Goal: Task Accomplishment & Management: Complete application form

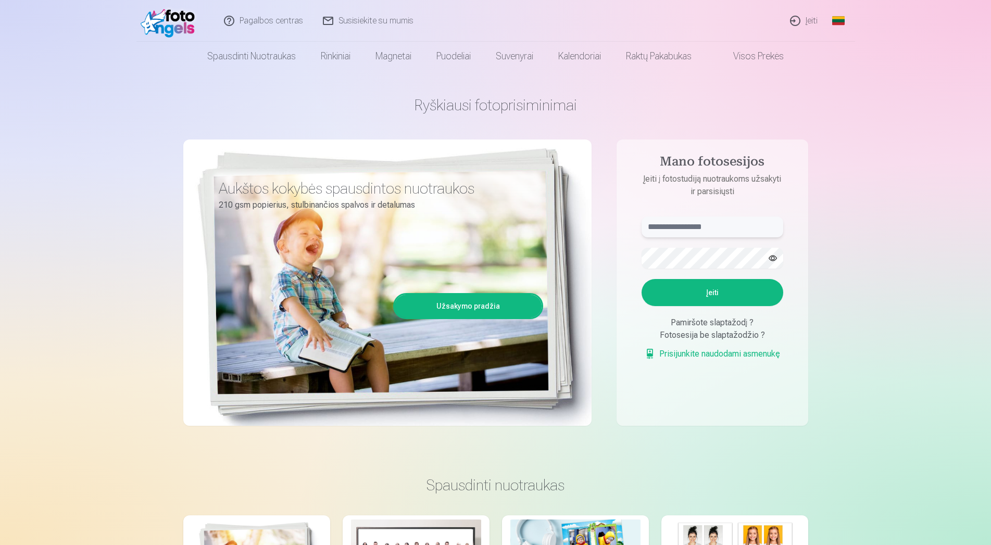
click at [696, 231] on input "text" at bounding box center [712, 227] width 142 height 21
type input "******"
click at [641, 279] on button "Įeiti" at bounding box center [712, 292] width 142 height 27
click at [770, 256] on button "button" at bounding box center [773, 258] width 20 height 20
click at [659, 231] on input "******" at bounding box center [712, 227] width 142 height 21
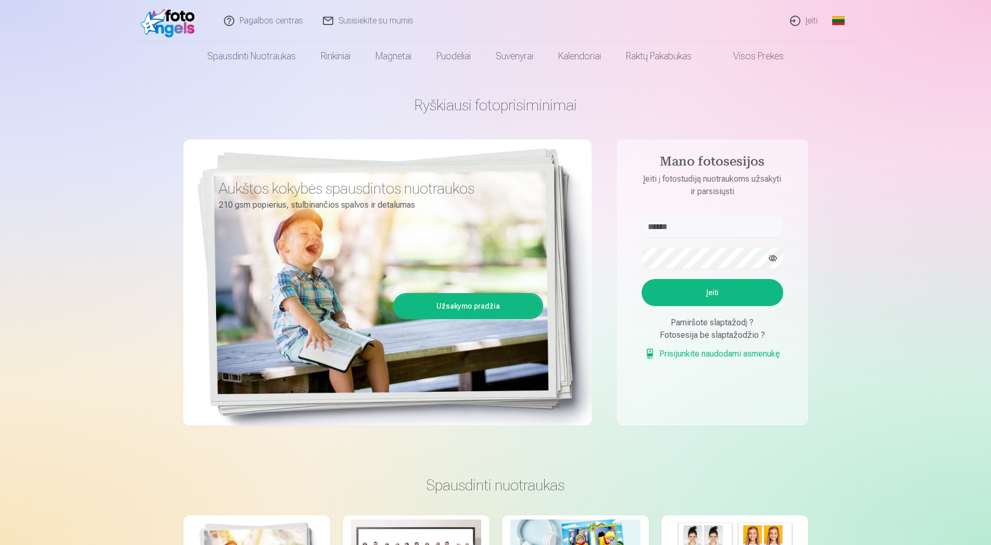
click at [701, 306] on button "Įeiti" at bounding box center [712, 292] width 142 height 27
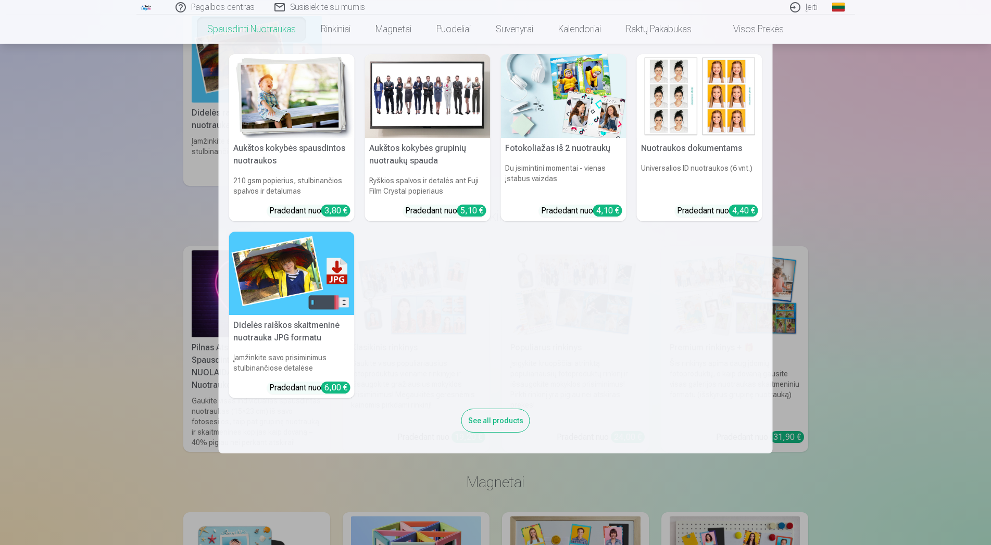
drag, startPoint x: 854, startPoint y: 175, endPoint x: 852, endPoint y: 160, distance: 14.7
click at [854, 168] on nav "Aukštos kokybės spausdintos nuotraukos 210 gsm popierius, stulbinančios spalvos…" at bounding box center [495, 249] width 991 height 410
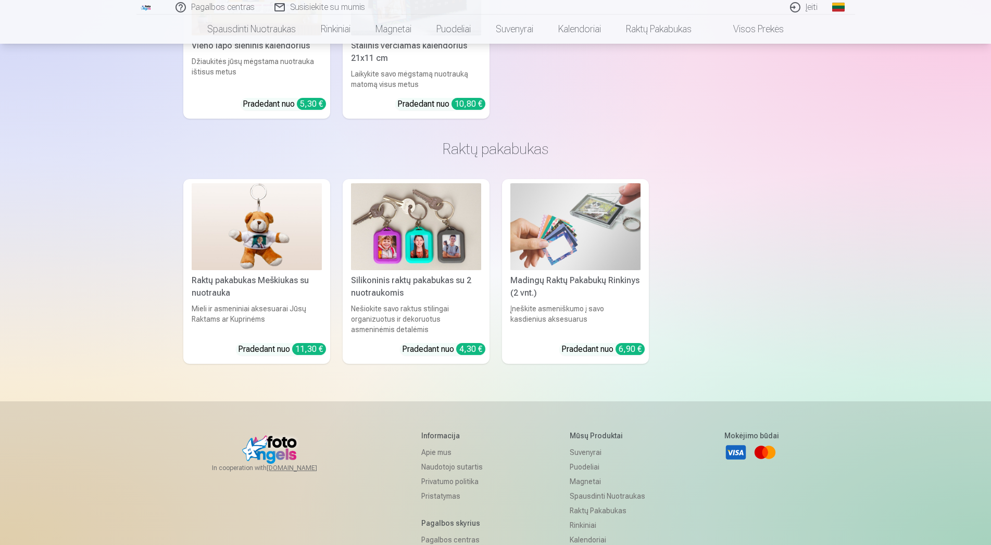
scroll to position [3049, 0]
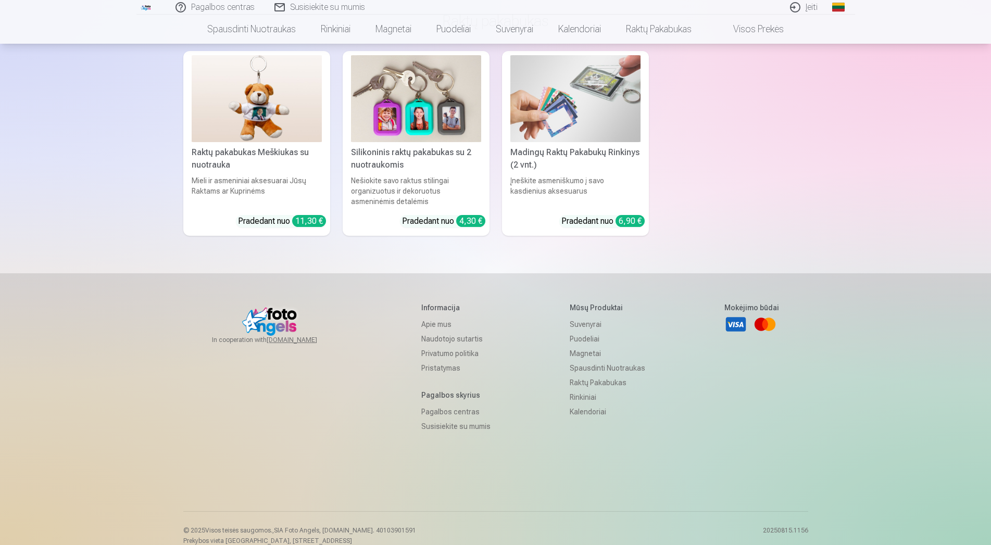
click at [440, 405] on link "Pagalbos centras" at bounding box center [455, 412] width 69 height 15
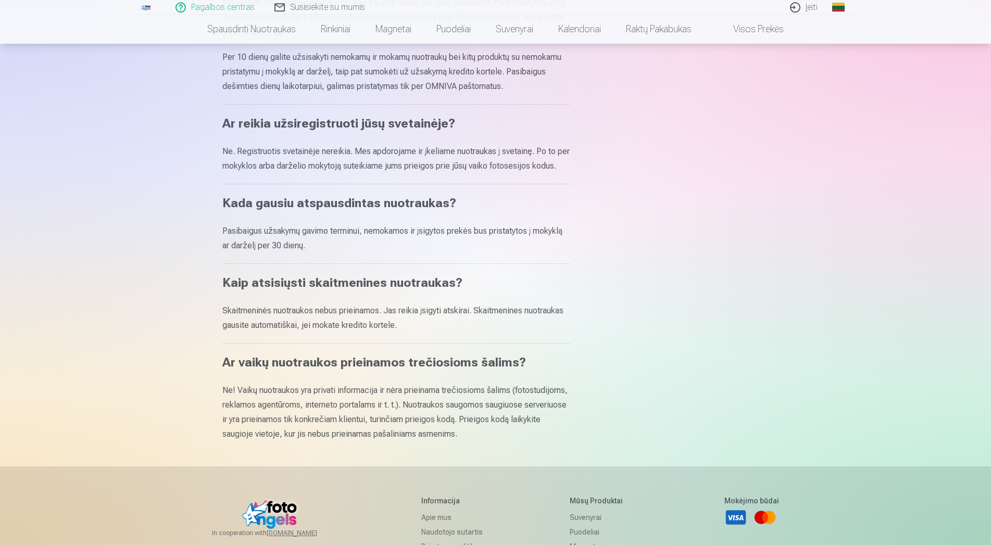
scroll to position [372, 0]
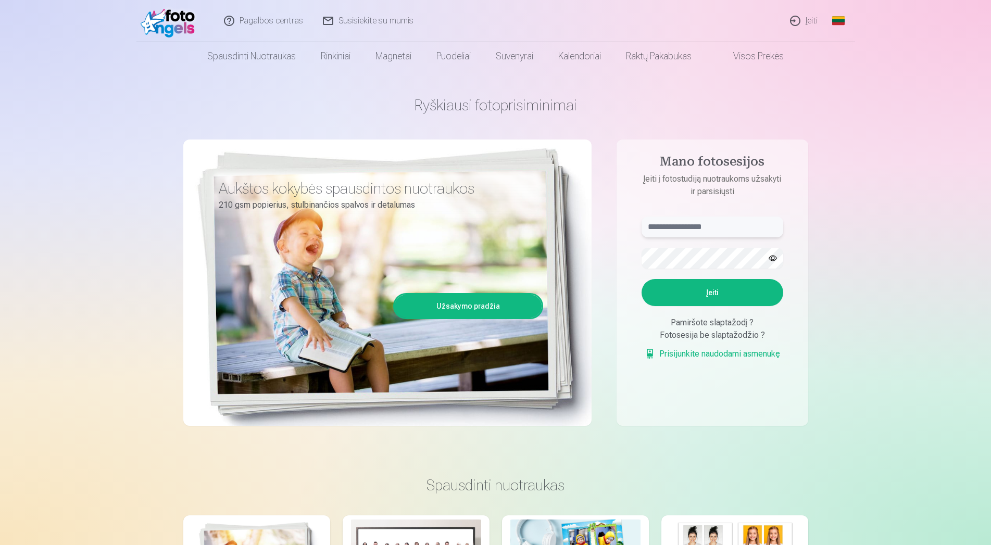
click at [667, 229] on input "text" at bounding box center [712, 227] width 142 height 21
type input "******"
click at [641, 279] on button "Įeiti" at bounding box center [712, 292] width 142 height 27
click at [693, 329] on div "Pamiršote slaptažodį ?" at bounding box center [712, 323] width 142 height 12
click at [754, 329] on div "Pamiršote slaptažodį ?" at bounding box center [712, 323] width 142 height 12
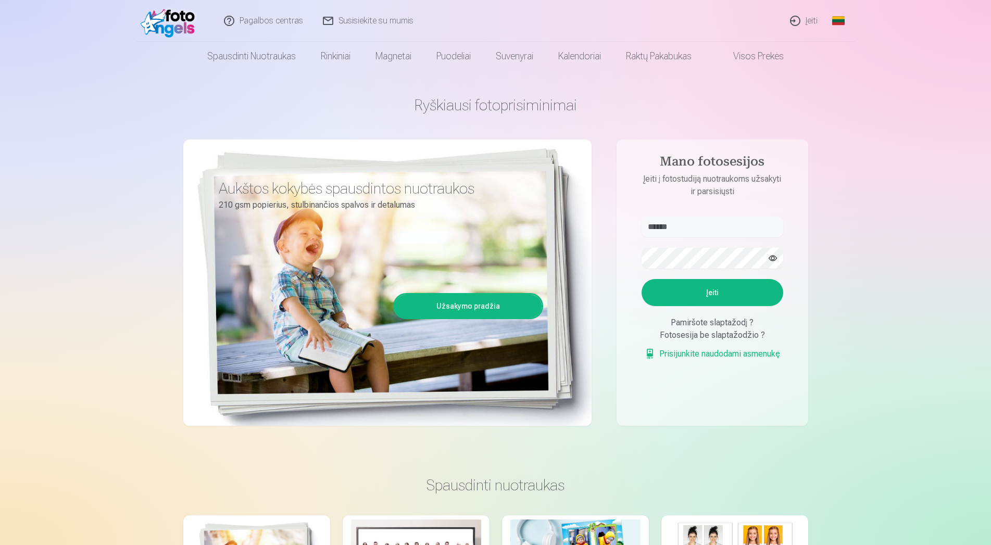
click at [714, 306] on button "Įeiti" at bounding box center [712, 292] width 142 height 27
click at [703, 360] on link "Prisijunkite naudodami asmenukę" at bounding box center [712, 354] width 135 height 12
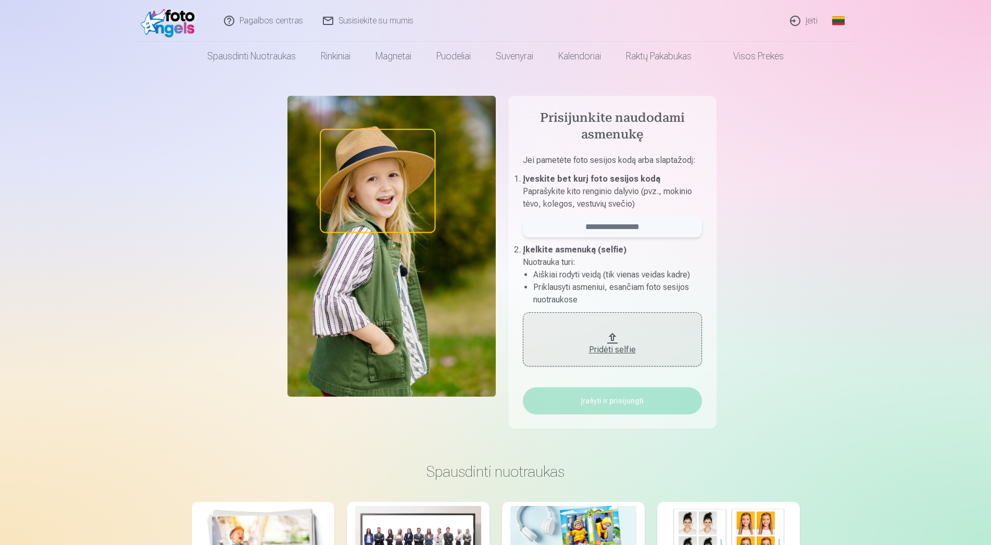
click at [604, 231] on input "email" at bounding box center [612, 227] width 179 height 21
